Goal: Obtain resource: Download file/media

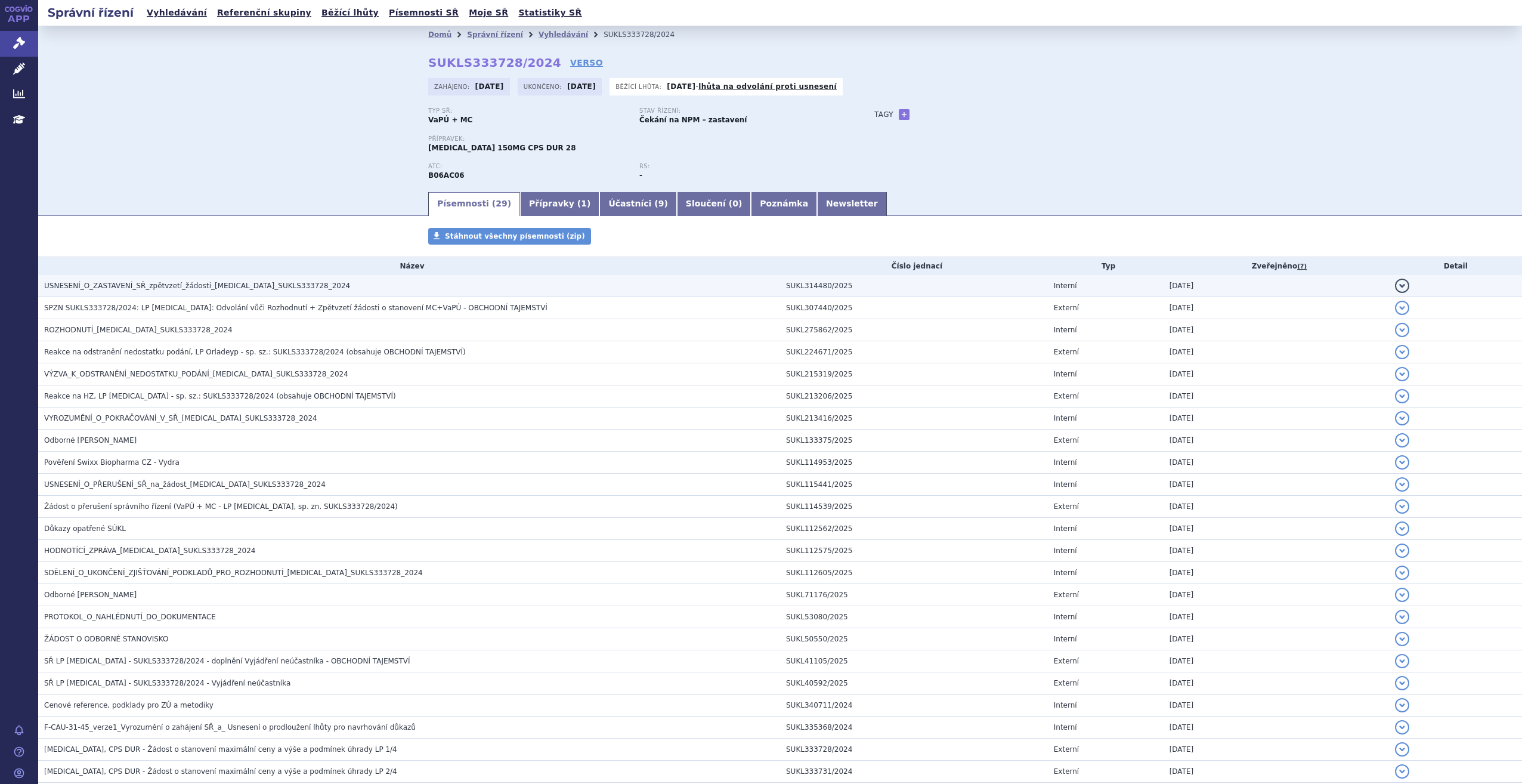
click at [151, 282] on span "USNESENÍ_O_ZASTAVENÍ_SŘ_zpětvzetí_žádosti_[MEDICAL_DATA]_SUKLS333728_2024" at bounding box center [197, 285] width 306 height 9
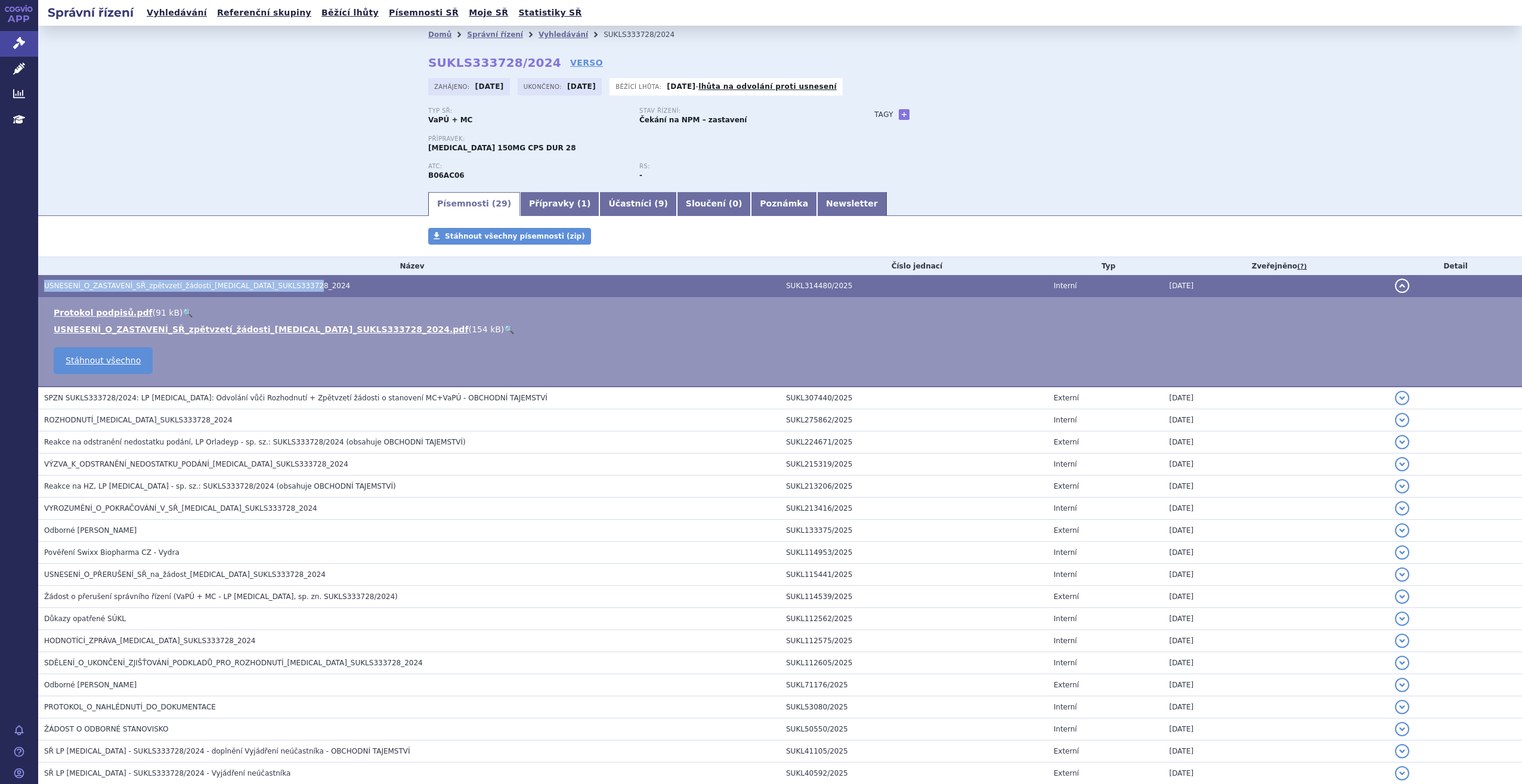
click at [151, 282] on span "USNESENÍ_O_ZASTAVENÍ_SŘ_zpětvzetí_žádosti_[MEDICAL_DATA]_SUKLS333728_2024" at bounding box center [197, 285] width 306 height 9
click at [133, 327] on link "USNESENÍ_O_ZASTAVENÍ_SŘ_zpětvzetí_žádosti_[MEDICAL_DATA]_SUKLS333728_2024.pdf" at bounding box center [260, 329] width 415 height 10
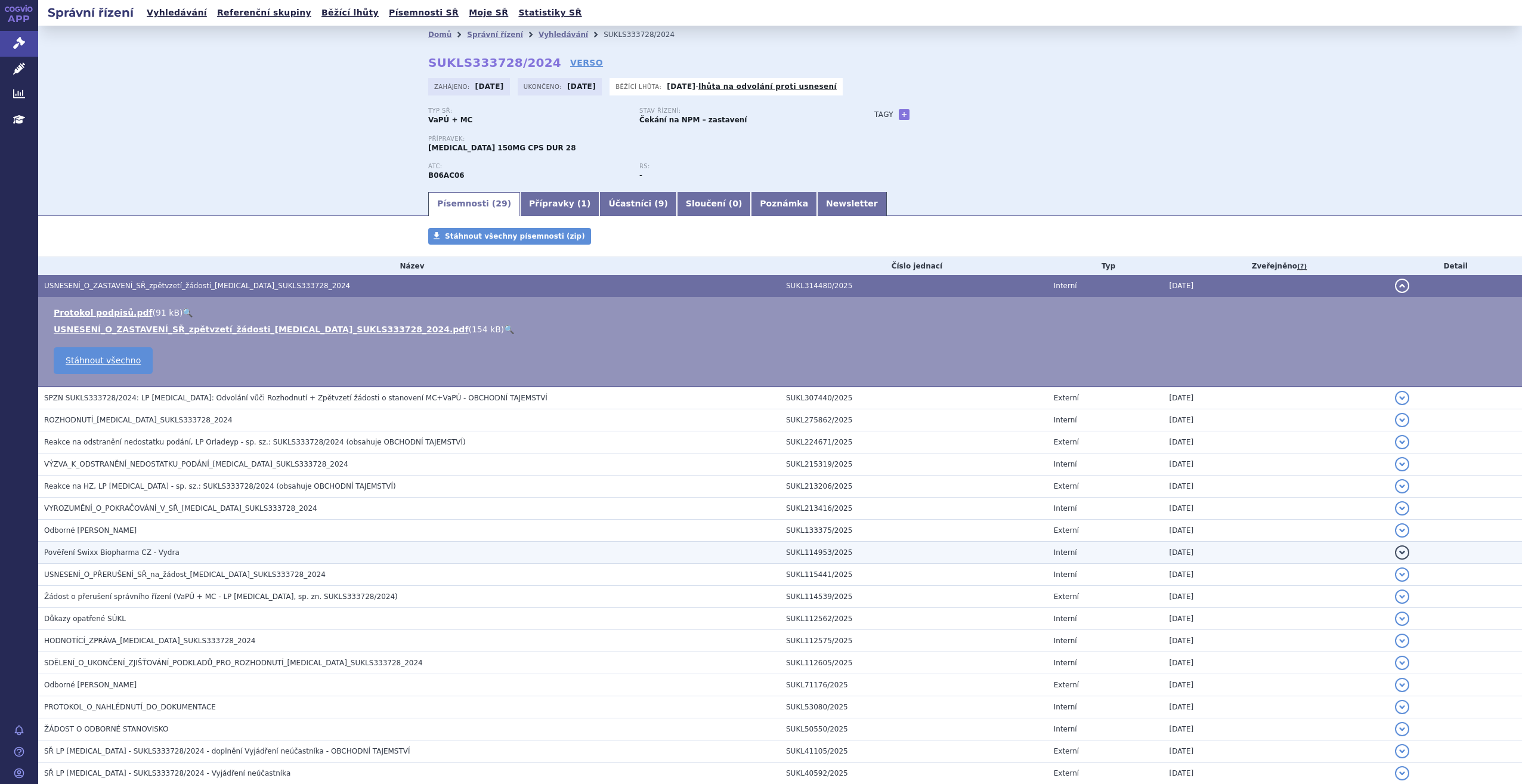
scroll to position [275, 0]
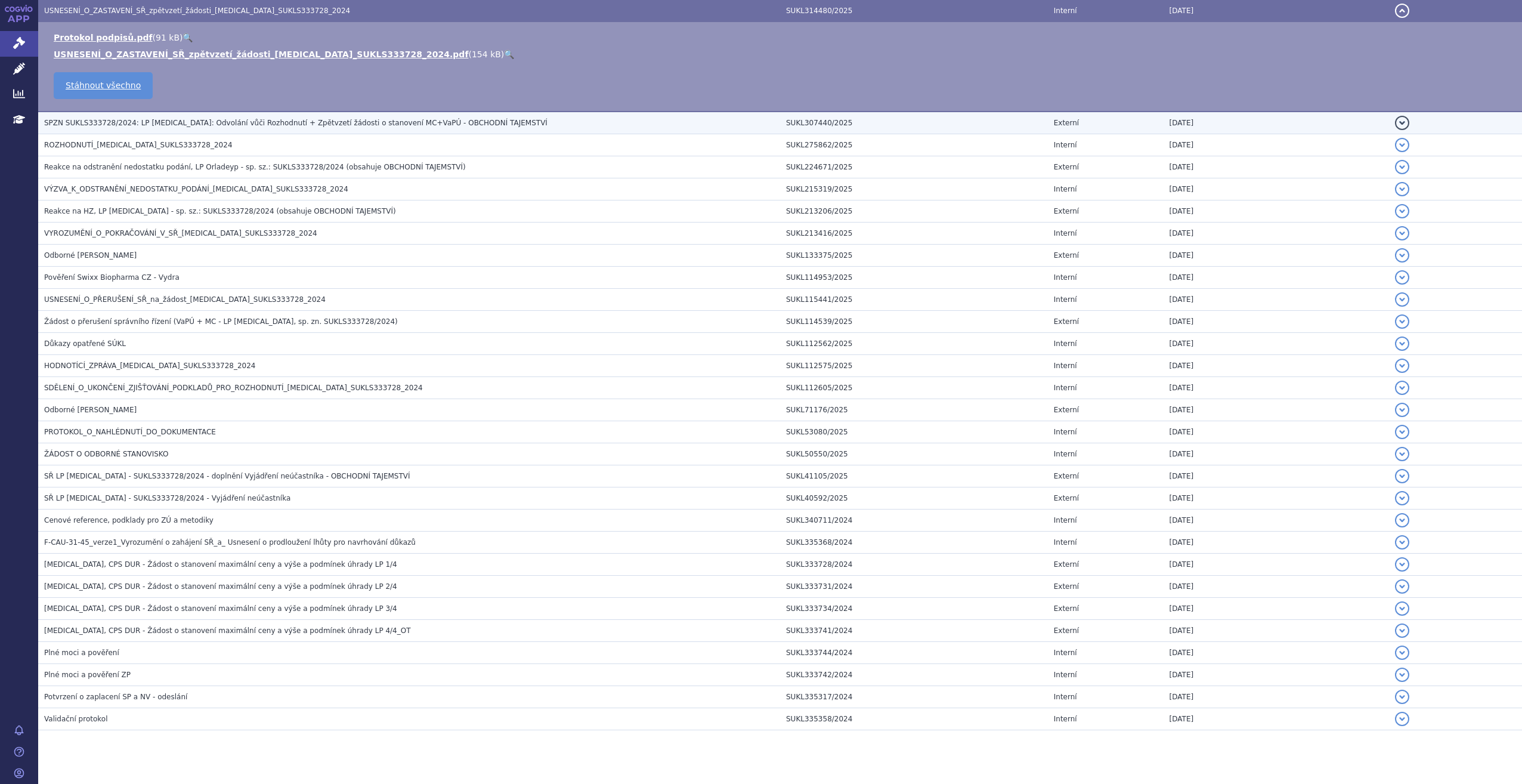
click at [76, 120] on span "SPZN SUKLS333728/2024: LP [MEDICAL_DATA]: Odvolání vůči Rozhodnutí + Zpětvzetí …" at bounding box center [296, 123] width 504 height 9
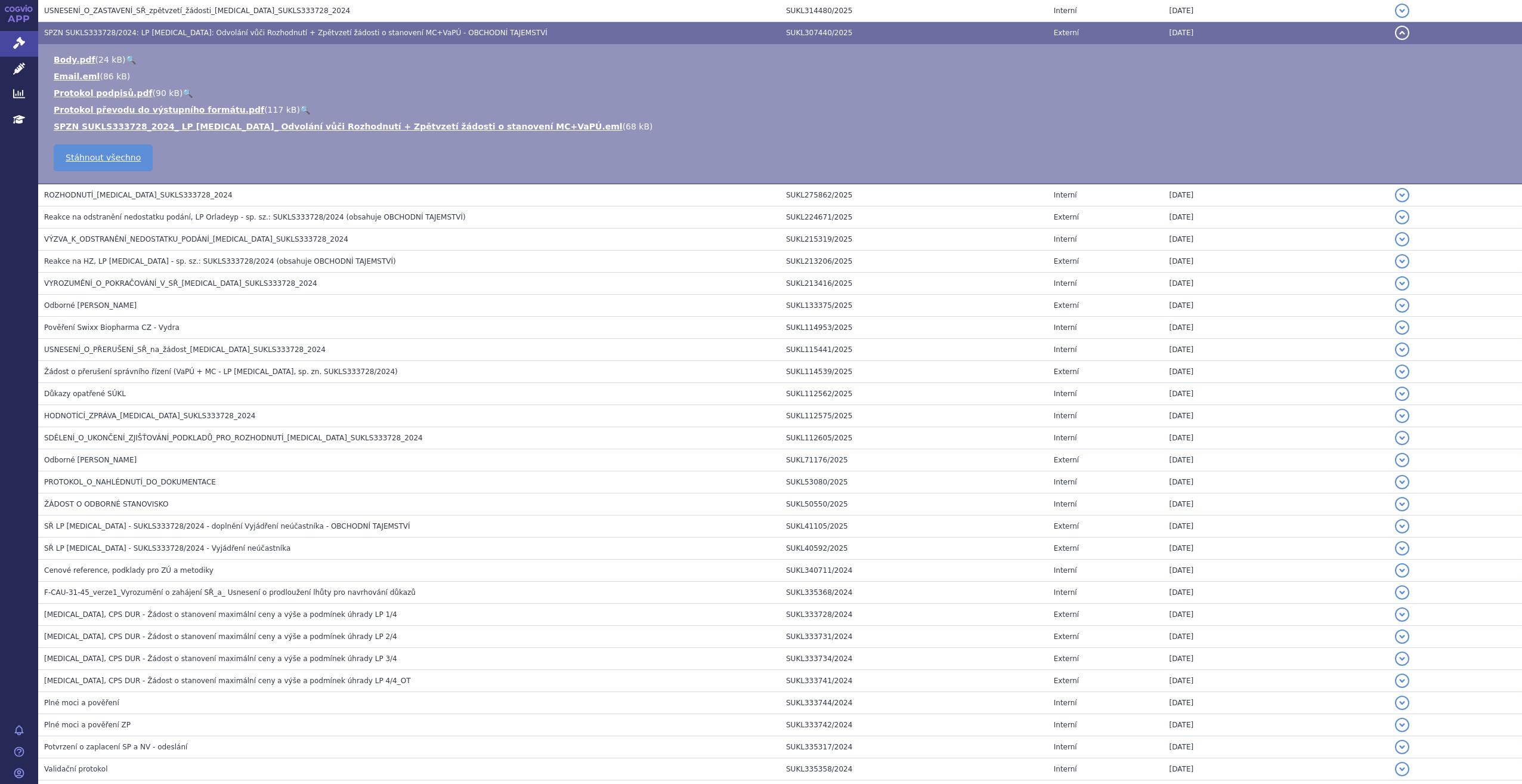
click at [149, 120] on ul "Body.pdf ( 24 kB ) 🔍 Email.eml ( 86 kB ) 90 kB" at bounding box center [780, 93] width 1460 height 79
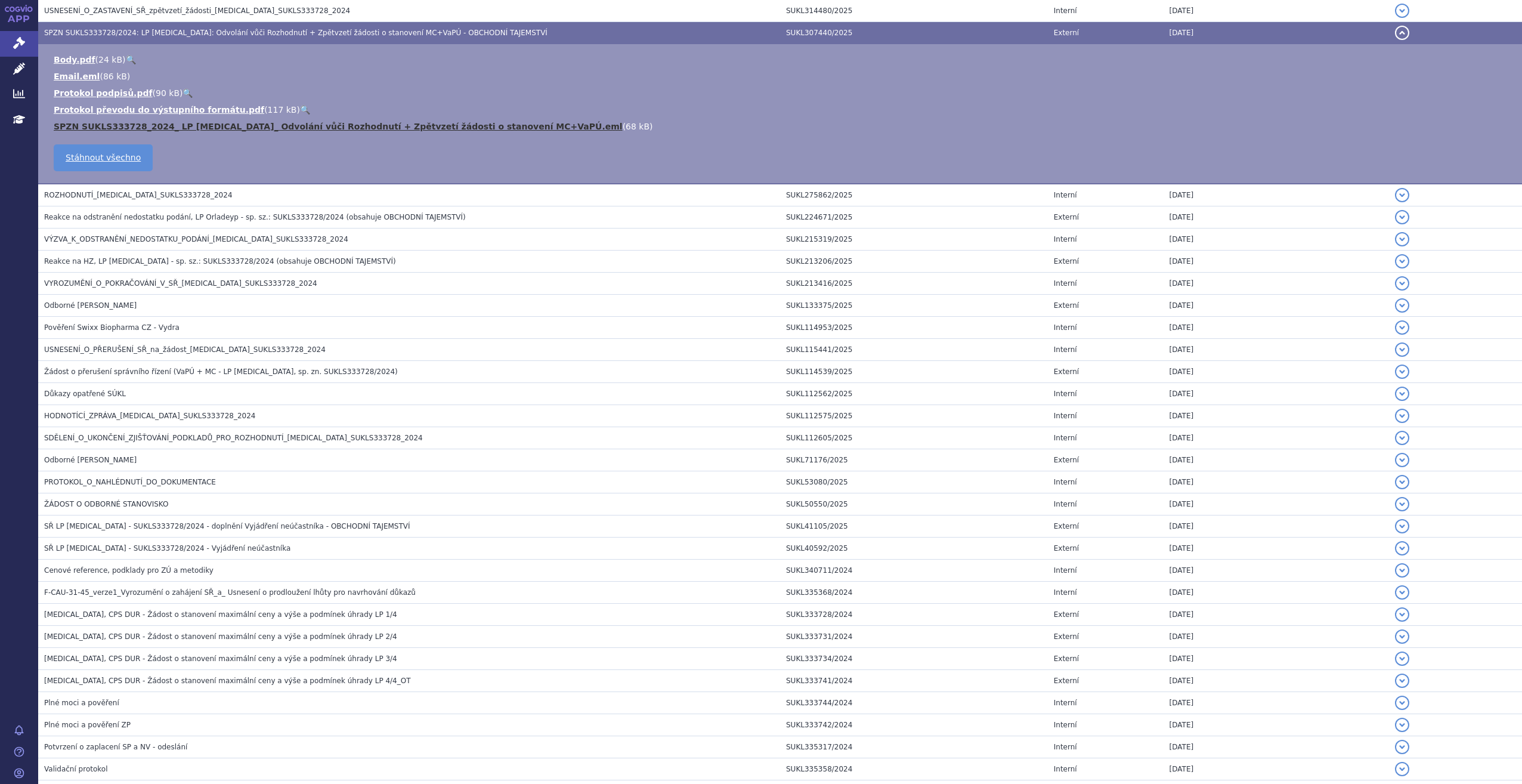
click at [149, 124] on link "SPZN SUKLS333728_2024_ LP [MEDICAL_DATA]_ Odvolání vůči Rozhodnutí + Zpětvzetí …" at bounding box center [338, 126] width 569 height 10
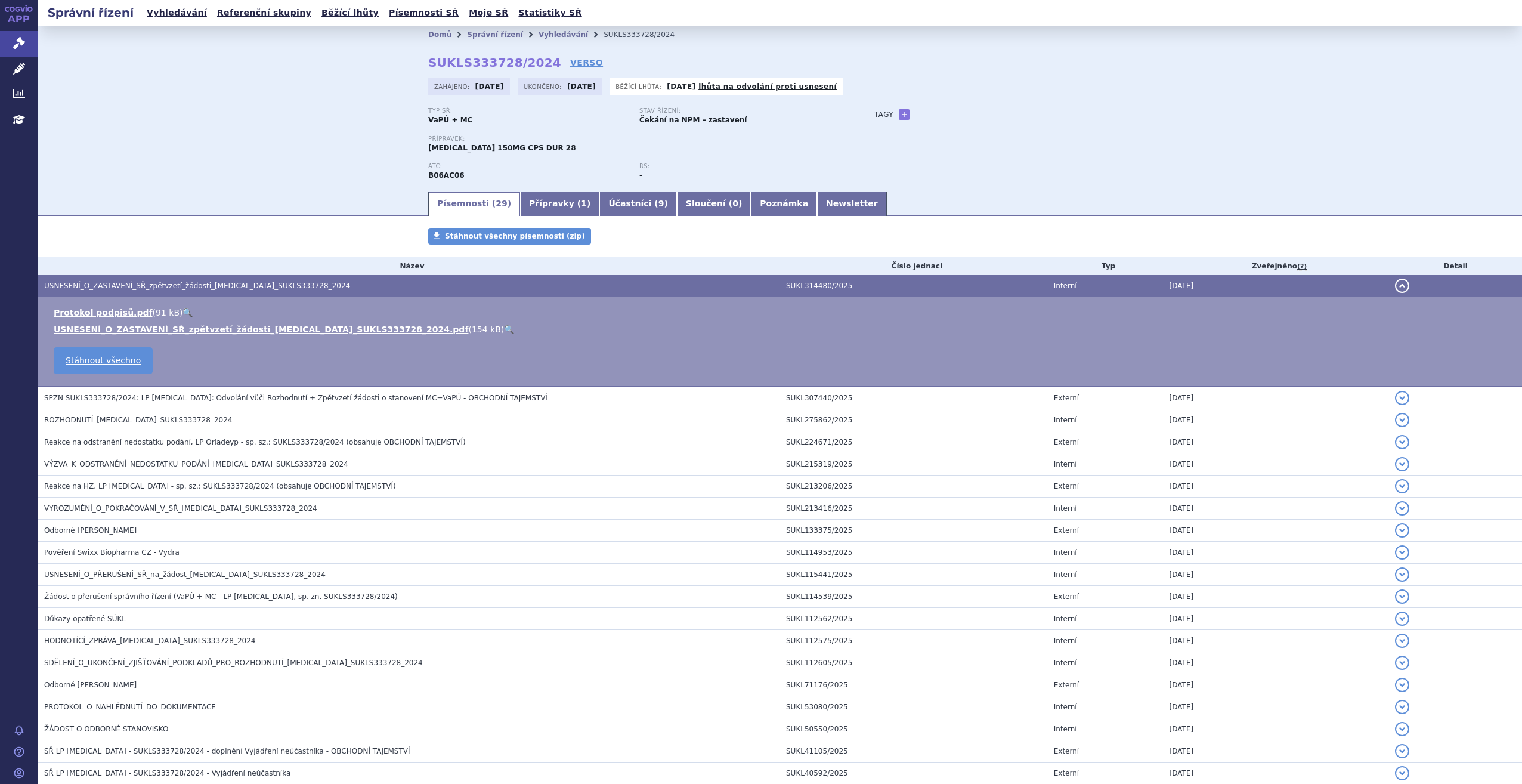
scroll to position [275, 0]
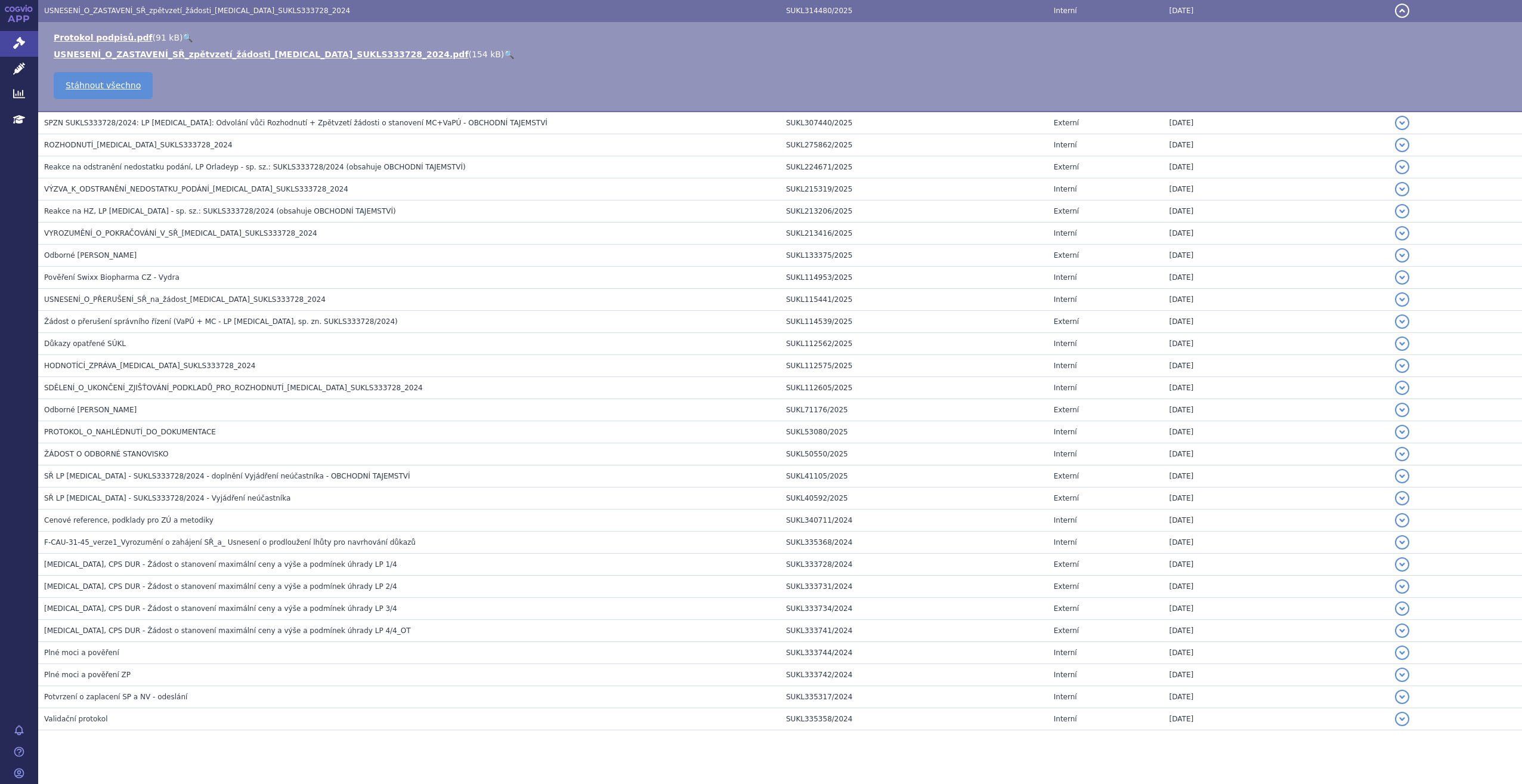
click at [180, 123] on span "SPZN SUKLS333728/2024: LP [MEDICAL_DATA]: Odvolání vůči Rozhodnutí + Zpětvzetí …" at bounding box center [296, 123] width 504 height 9
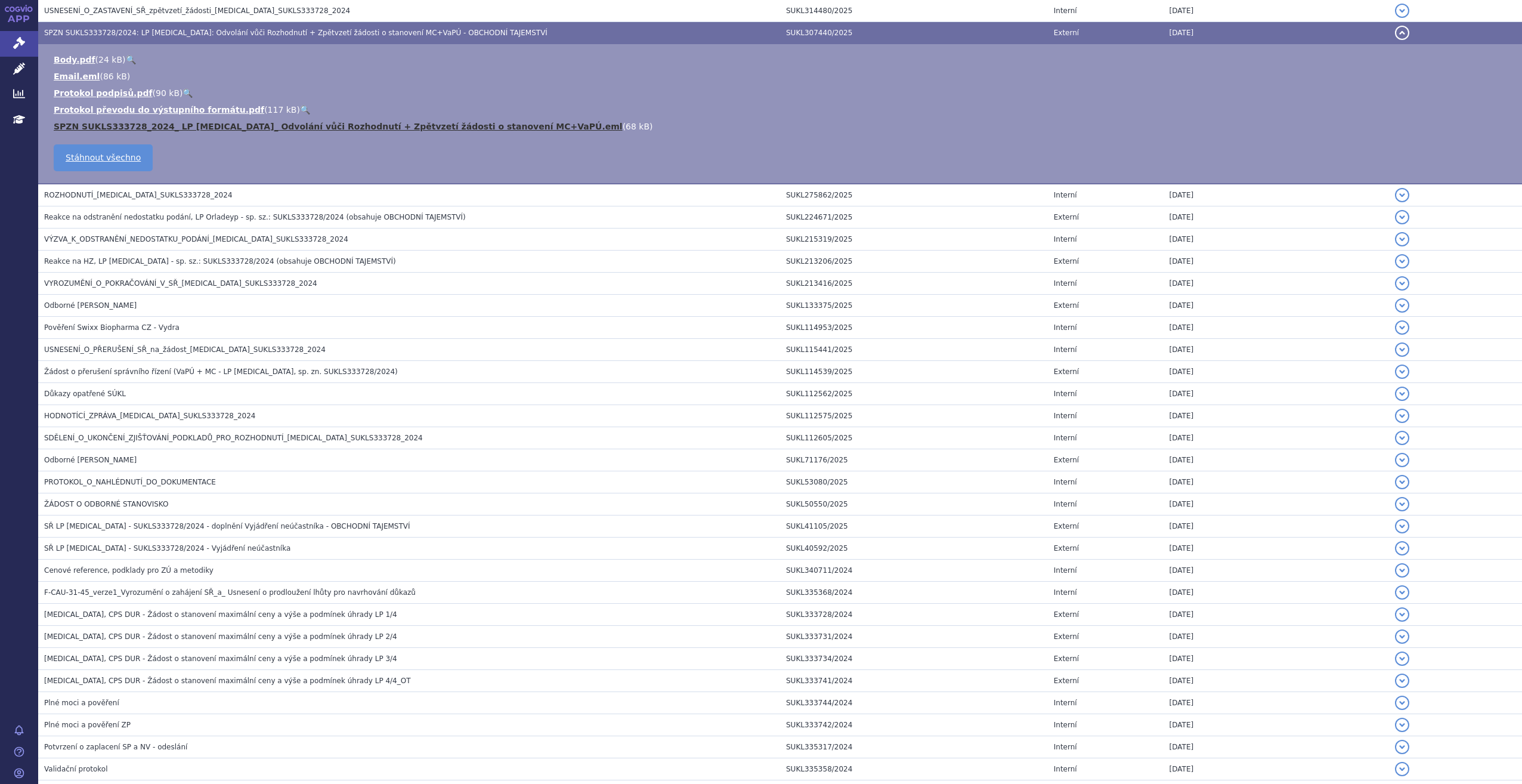
click at [291, 124] on link "SPZN SUKLS333728_2024_ LP [MEDICAL_DATA]_ Odvolání vůči Rozhodnutí + Zpětvzetí …" at bounding box center [338, 126] width 569 height 10
click at [291, 123] on link "SPZN SUKLS333728_2024_ LP [MEDICAL_DATA]_ Odvolání vůči Rozhodnutí + Zpětvzetí …" at bounding box center [338, 126] width 569 height 10
